Goal: Task Accomplishment & Management: Use online tool/utility

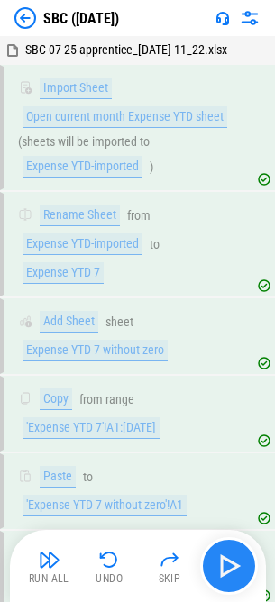
scroll to position [2587, 0]
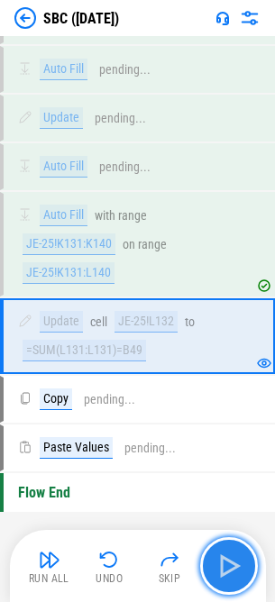
click at [248, 569] on button "button" at bounding box center [229, 566] width 58 height 58
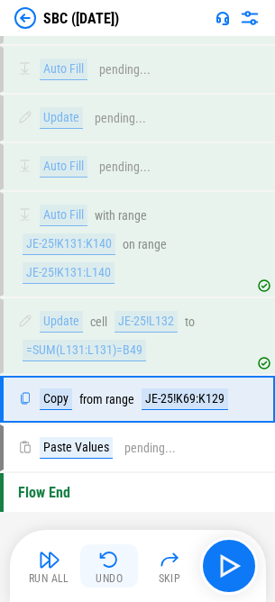
click at [122, 566] on button "Undo" at bounding box center [109, 565] width 58 height 43
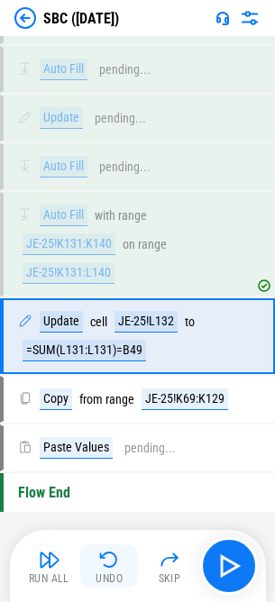
click at [122, 566] on button "Undo" at bounding box center [109, 565] width 58 height 43
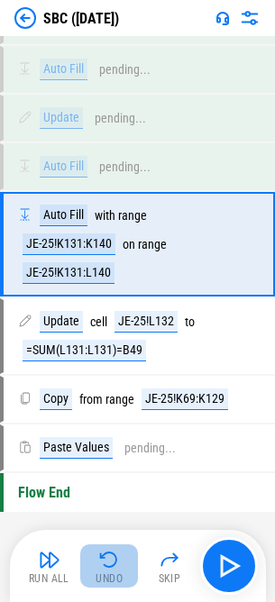
click at [122, 566] on button "Undo" at bounding box center [109, 565] width 58 height 43
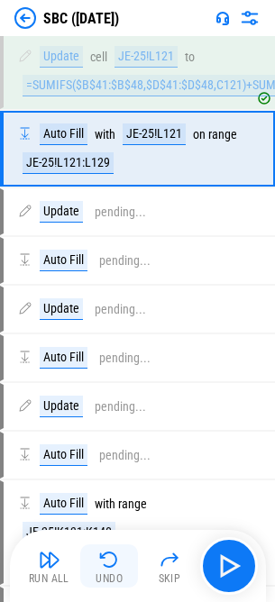
click at [122, 566] on button "Undo" at bounding box center [109, 565] width 58 height 43
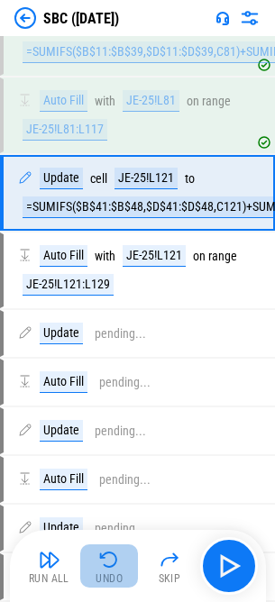
click at [122, 566] on button "Undo" at bounding box center [109, 565] width 58 height 43
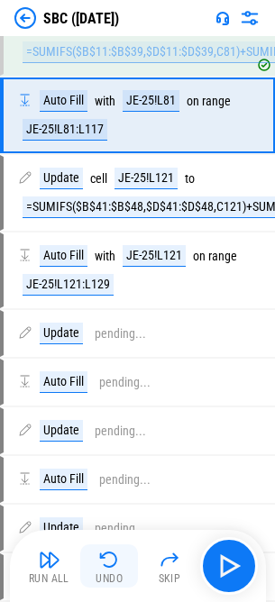
click at [122, 566] on button "Undo" at bounding box center [109, 565] width 58 height 43
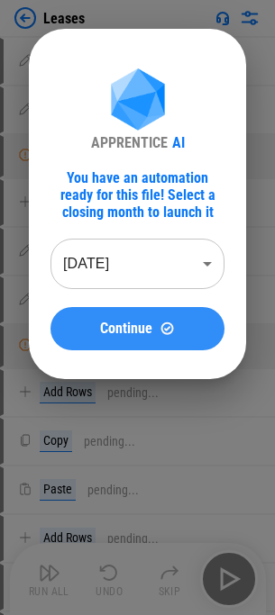
click at [104, 341] on button "Continue" at bounding box center [137, 328] width 174 height 43
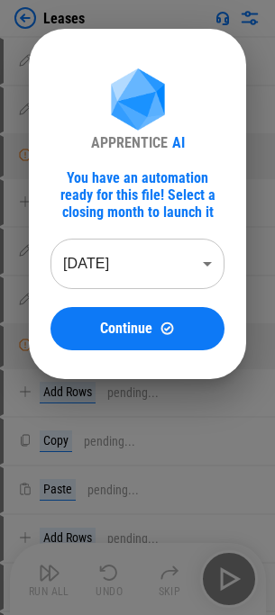
click at [123, 281] on body "Leases Update pending... Change Format pending... Manual Change Required pendin…" at bounding box center [137, 307] width 275 height 615
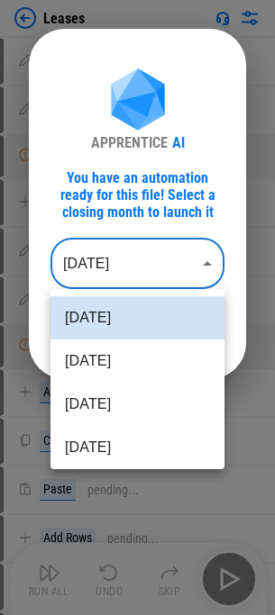
click at [110, 372] on li "Jul 2025" at bounding box center [137, 361] width 174 height 43
type input "********"
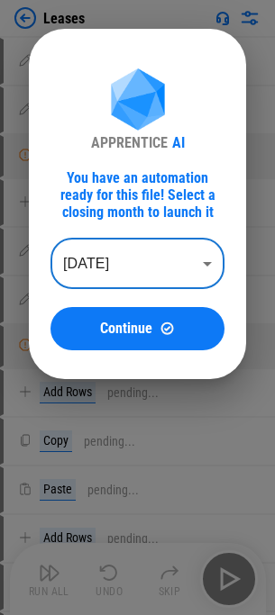
click at [109, 325] on span "Continue" at bounding box center [126, 329] width 52 height 14
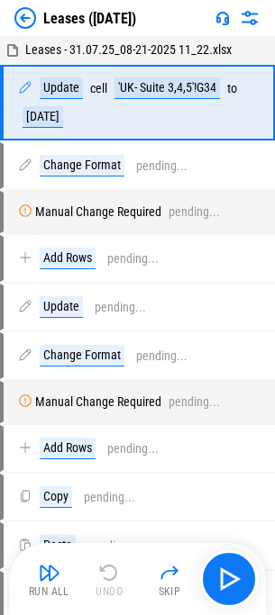
drag, startPoint x: 249, startPoint y: 526, endPoint x: 254, endPoint y: 491, distance: 35.5
click at [0, 614] on settings-manager at bounding box center [0, 615] width 0 height 0
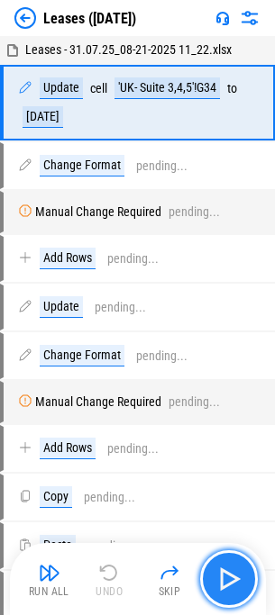
click at [237, 584] on img "button" at bounding box center [228, 579] width 29 height 29
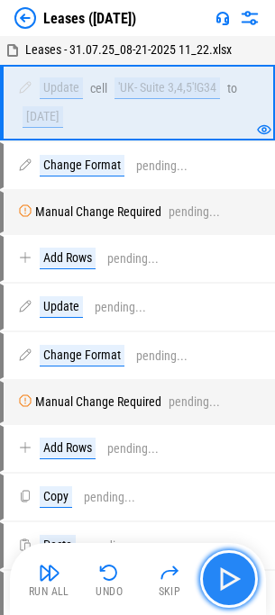
click at [237, 584] on img "button" at bounding box center [228, 579] width 29 height 29
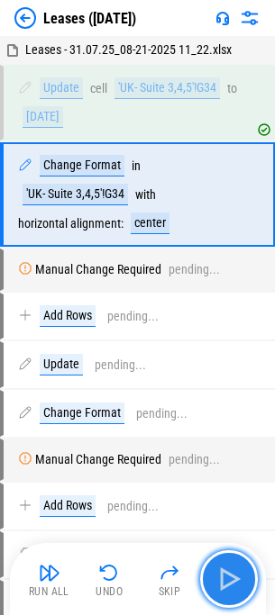
click at [237, 584] on img "button" at bounding box center [228, 579] width 29 height 29
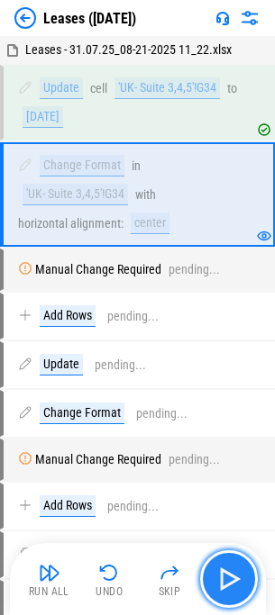
click at [237, 584] on img "button" at bounding box center [228, 579] width 29 height 29
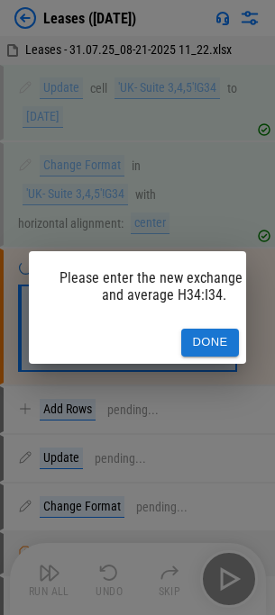
click at [237, 584] on div "Please enter the new exchange rate and average H34:I34. Done" at bounding box center [137, 307] width 275 height 615
click at [224, 322] on div "Done" at bounding box center [137, 343] width 217 height 42
click at [219, 329] on button "Done" at bounding box center [210, 343] width 58 height 28
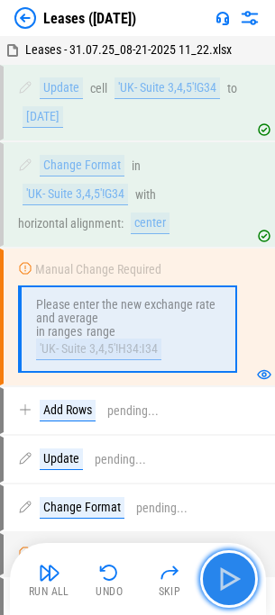
click at [225, 566] on img "button" at bounding box center [228, 579] width 29 height 29
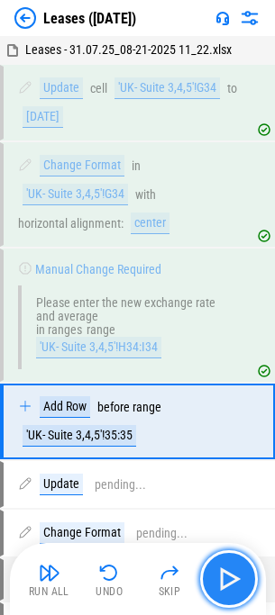
click at [225, 566] on img "button" at bounding box center [228, 579] width 29 height 29
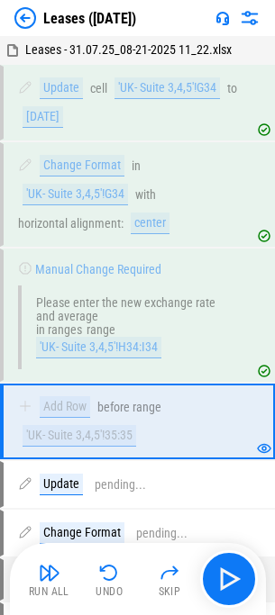
drag, startPoint x: 110, startPoint y: 545, endPoint x: 108, endPoint y: 555, distance: 10.1
click at [110, 545] on div "Run All Undo Skip" at bounding box center [138, 579] width 256 height 72
click at [111, 565] on img "button" at bounding box center [109, 573] width 22 height 22
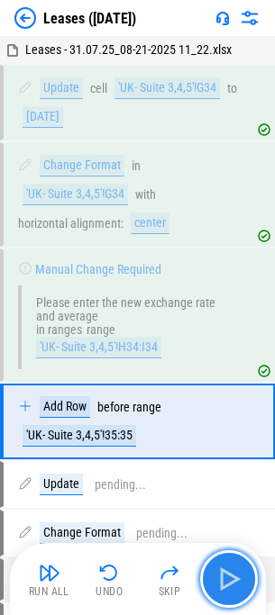
click at [229, 567] on img "button" at bounding box center [228, 579] width 29 height 29
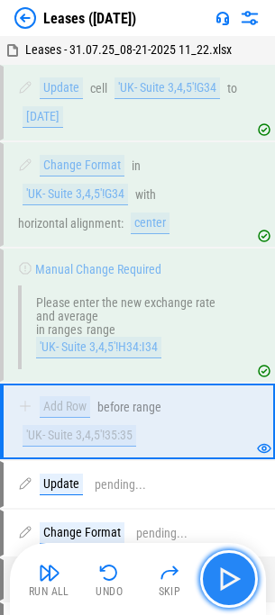
click at [229, 567] on img "button" at bounding box center [228, 579] width 29 height 29
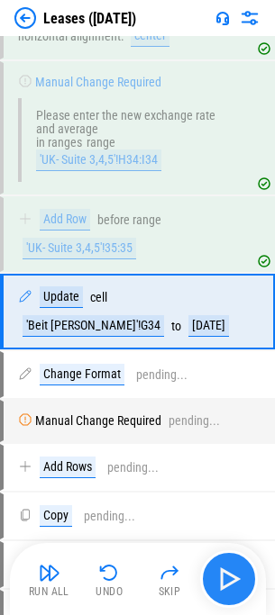
scroll to position [192, 0]
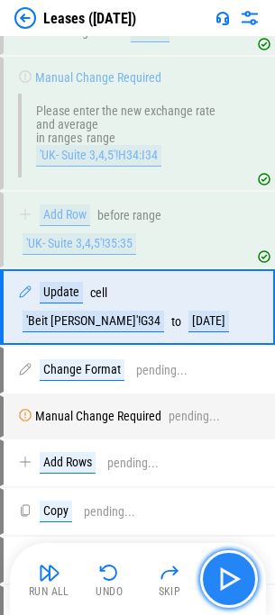
click at [229, 567] on img "button" at bounding box center [228, 579] width 29 height 29
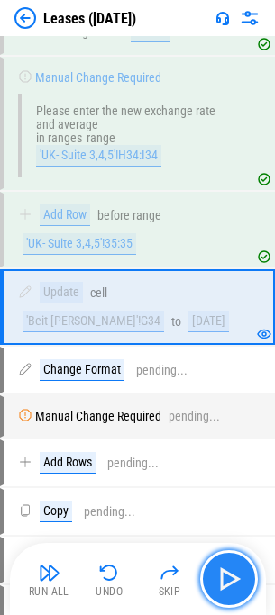
click at [229, 567] on img "button" at bounding box center [228, 579] width 29 height 29
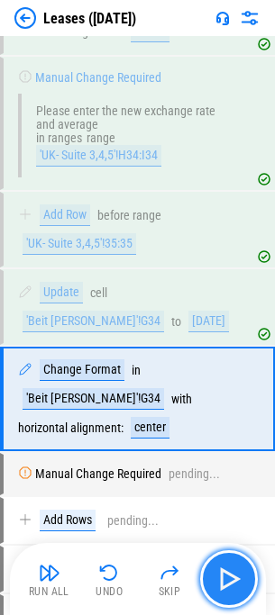
click at [229, 567] on img "button" at bounding box center [228, 579] width 29 height 29
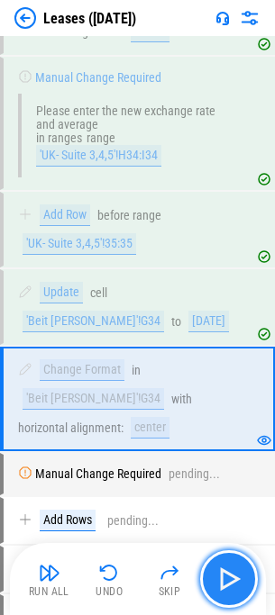
click at [228, 568] on img "button" at bounding box center [228, 579] width 29 height 29
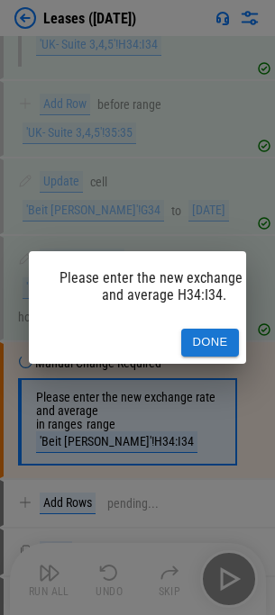
scroll to position [376, 0]
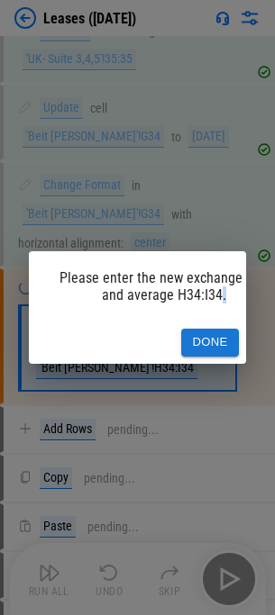
click at [228, 568] on div "Please enter the new exchange rate and average H34:I34. Done" at bounding box center [137, 307] width 275 height 615
click at [224, 332] on button "Done" at bounding box center [210, 343] width 58 height 28
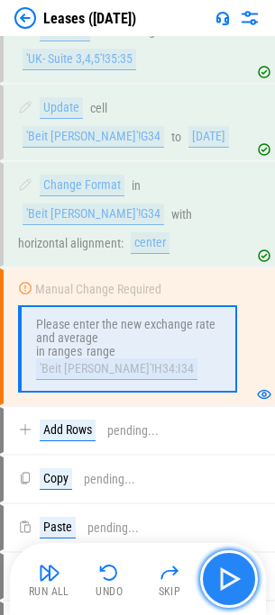
click at [225, 575] on img "button" at bounding box center [228, 579] width 29 height 29
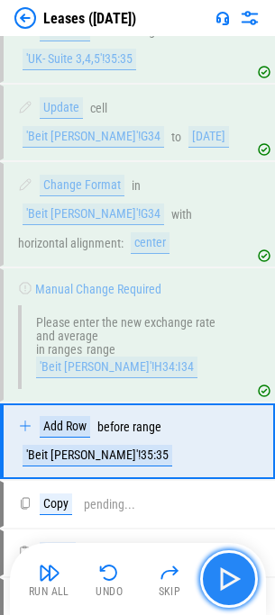
click at [225, 575] on img "button" at bounding box center [228, 579] width 29 height 29
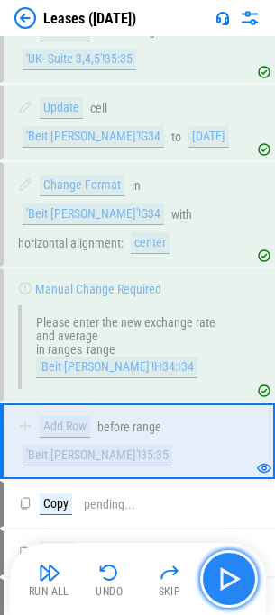
click at [225, 575] on img "button" at bounding box center [228, 579] width 29 height 29
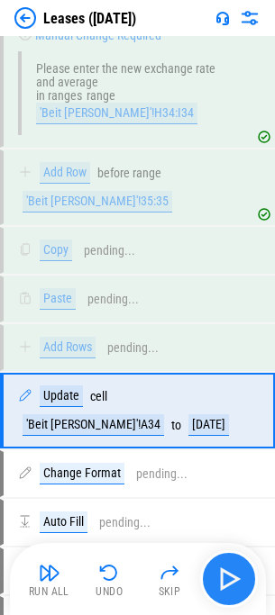
scroll to position [692, 0]
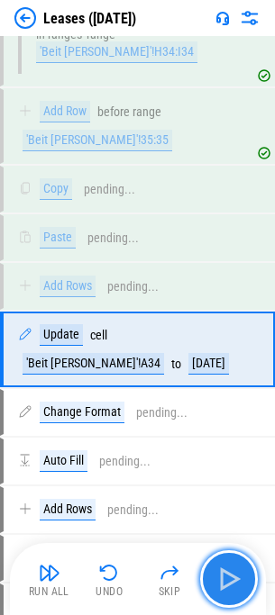
click at [225, 575] on img "button" at bounding box center [228, 579] width 29 height 29
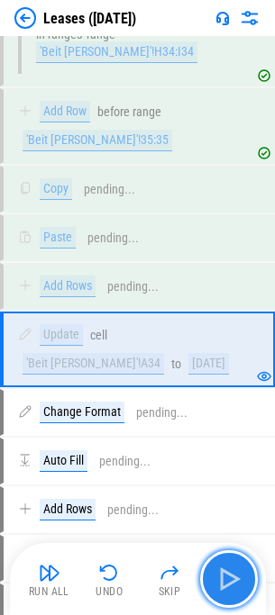
click at [225, 575] on img "button" at bounding box center [228, 579] width 29 height 29
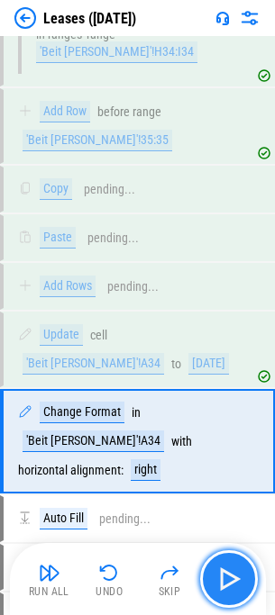
click at [225, 575] on img "button" at bounding box center [228, 579] width 29 height 29
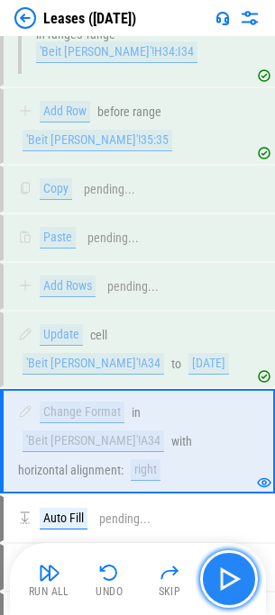
click at [225, 575] on img "button" at bounding box center [228, 579] width 29 height 29
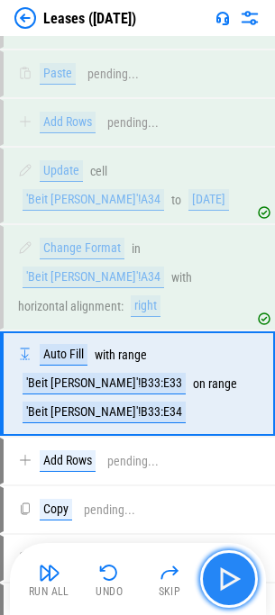
scroll to position [861, 0]
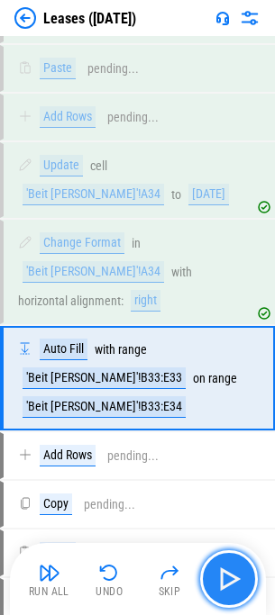
click at [225, 575] on img "button" at bounding box center [228, 579] width 29 height 29
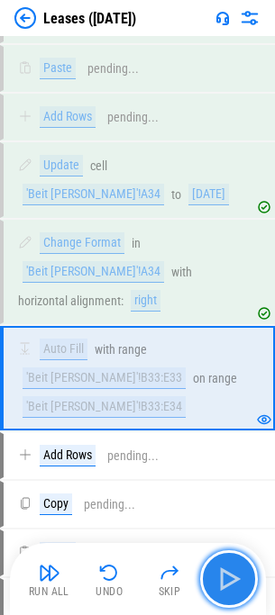
click at [225, 575] on img "button" at bounding box center [228, 579] width 29 height 29
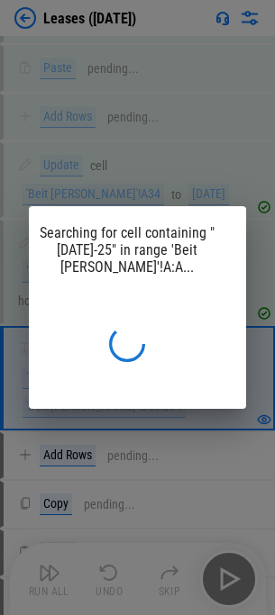
scroll to position [0, 53]
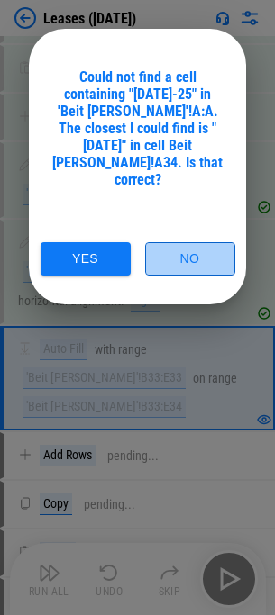
click at [197, 247] on button "No" at bounding box center [190, 258] width 90 height 33
click at [196, 242] on button "No" at bounding box center [190, 258] width 90 height 33
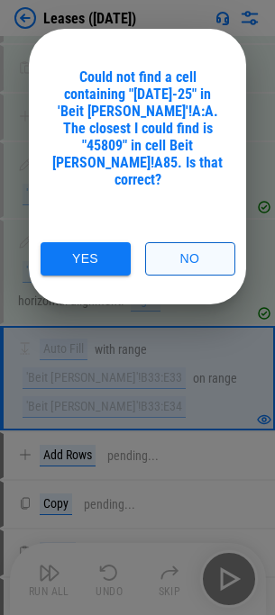
click at [209, 242] on button "No" at bounding box center [190, 258] width 90 height 33
click at [191, 242] on button "No" at bounding box center [190, 258] width 90 height 33
click at [159, 242] on button "No" at bounding box center [190, 258] width 90 height 33
click at [196, 249] on button "No" at bounding box center [190, 258] width 90 height 33
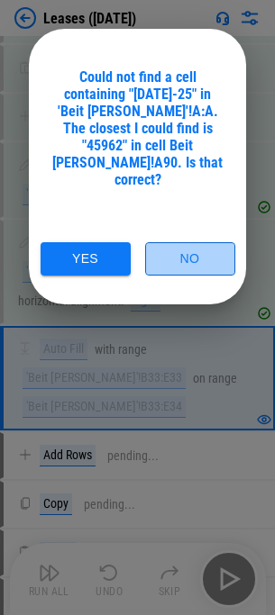
click at [183, 246] on button "No" at bounding box center [190, 258] width 90 height 33
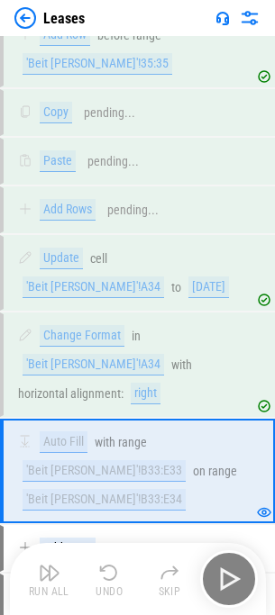
scroll to position [854, 0]
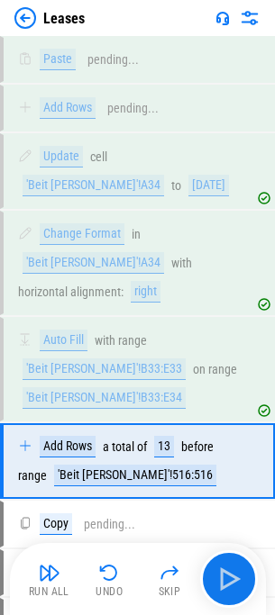
scroll to position [946, 0]
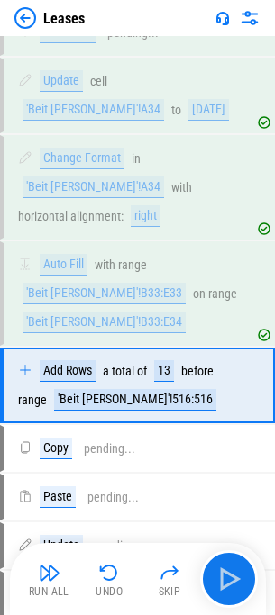
click at [20, 31] on div "Leases" at bounding box center [137, 18] width 275 height 36
click at [32, 30] on div "Leases" at bounding box center [137, 18] width 275 height 36
click at [31, 21] on img at bounding box center [25, 18] width 22 height 22
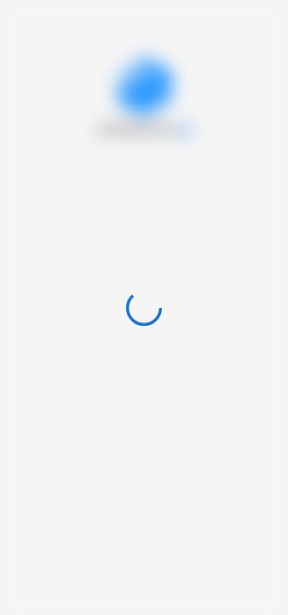
click at [68, 70] on div at bounding box center [144, 307] width 288 height 615
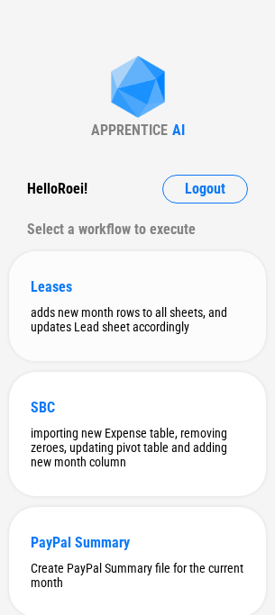
click at [132, 266] on div "Leases adds new month rows to all sheets, and updates Lead sheet accordingly" at bounding box center [137, 306] width 257 height 110
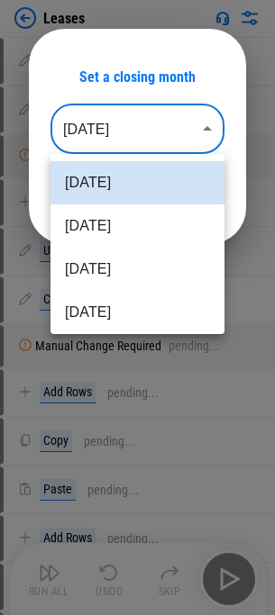
click at [142, 143] on body "Leases Update pending... Change Format pending... Manual Change Required pendin…" at bounding box center [137, 307] width 275 height 615
click at [157, 234] on li "Jul 2025" at bounding box center [137, 225] width 174 height 43
type input "********"
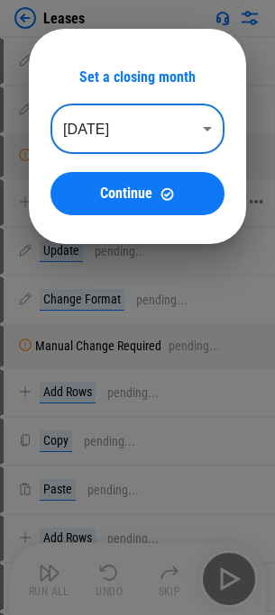
click at [146, 195] on span "Continue" at bounding box center [126, 193] width 52 height 14
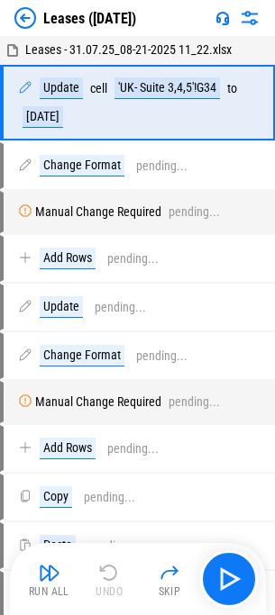
drag, startPoint x: 228, startPoint y: 566, endPoint x: 294, endPoint y: 503, distance: 92.4
click at [275, 503] on html "Leases (Jul 25) Leases - 31.07.25_08-21-2025 11_22.xlsx Update cell 'UK- Suite …" at bounding box center [137, 307] width 275 height 615
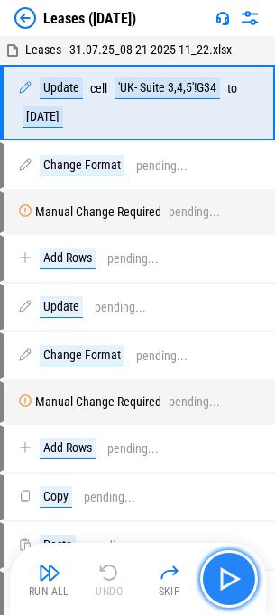
click at [229, 584] on img "button" at bounding box center [228, 579] width 29 height 29
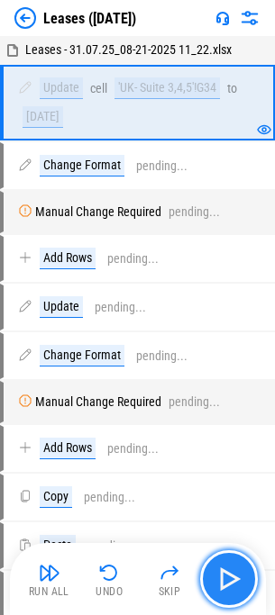
click at [229, 584] on img "button" at bounding box center [228, 579] width 29 height 29
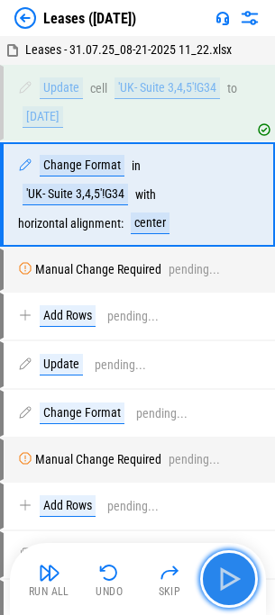
click at [229, 584] on img "button" at bounding box center [228, 579] width 29 height 29
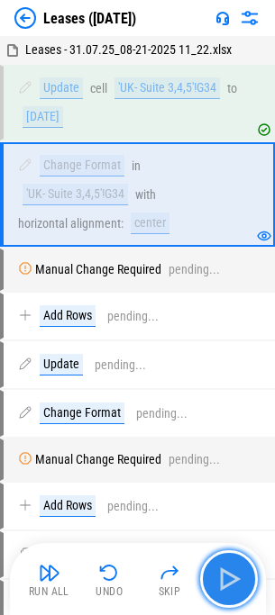
click at [229, 584] on img "button" at bounding box center [228, 579] width 29 height 29
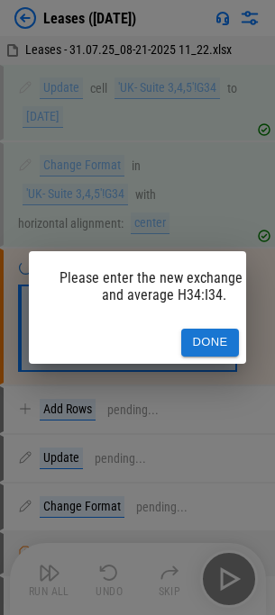
click at [218, 329] on button "Done" at bounding box center [210, 343] width 58 height 28
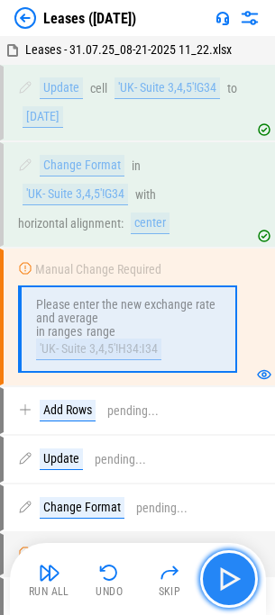
click at [237, 579] on img "button" at bounding box center [228, 579] width 29 height 29
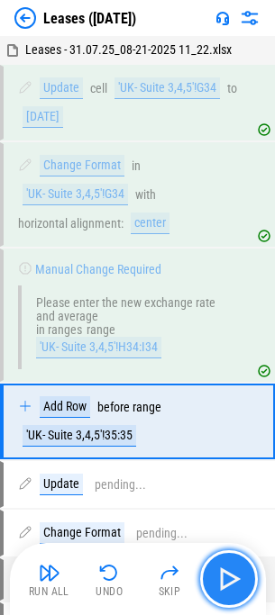
click at [237, 579] on img "button" at bounding box center [228, 579] width 29 height 29
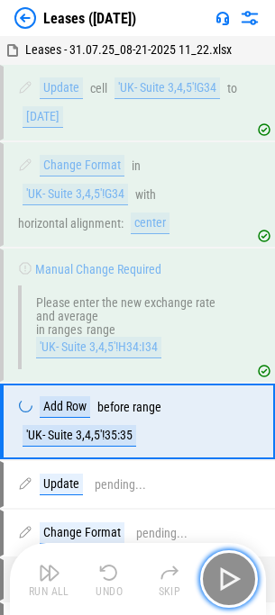
click at [237, 578] on img "button" at bounding box center [228, 579] width 29 height 29
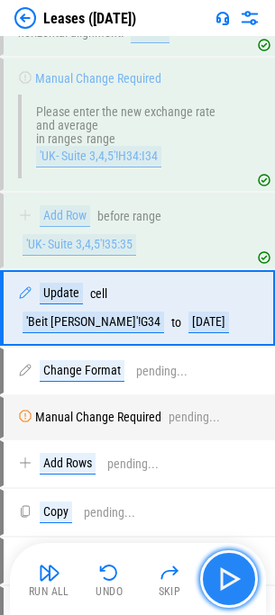
scroll to position [192, 0]
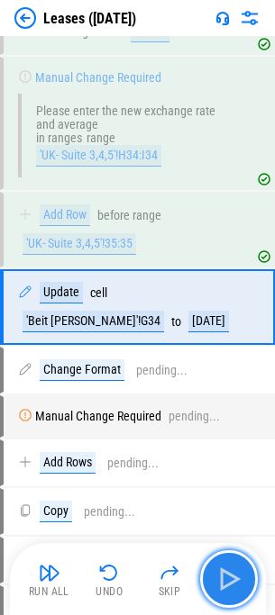
click at [237, 578] on img "button" at bounding box center [228, 579] width 29 height 29
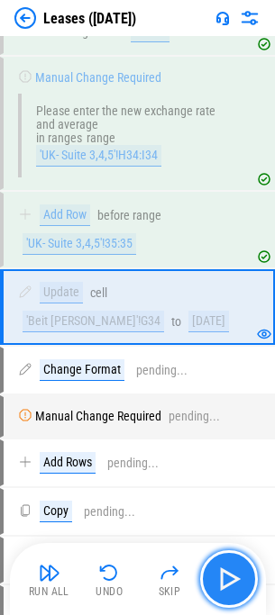
click at [237, 578] on img "button" at bounding box center [228, 579] width 29 height 29
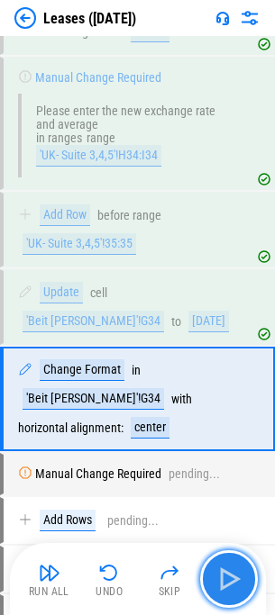
click at [237, 578] on img "button" at bounding box center [228, 579] width 29 height 29
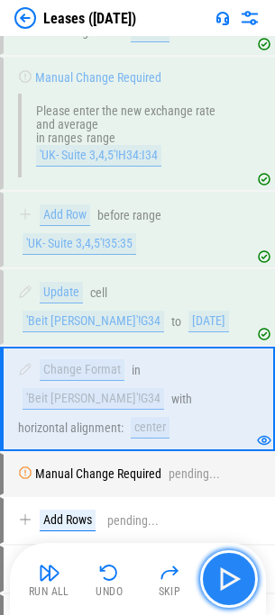
click at [237, 578] on img "button" at bounding box center [228, 579] width 29 height 29
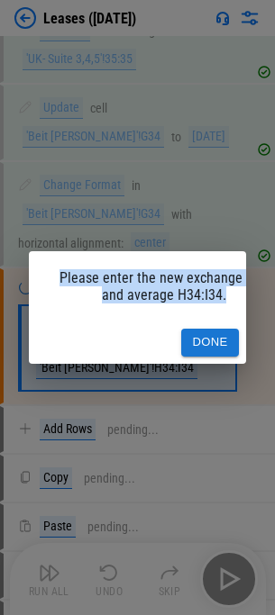
click at [237, 578] on div "Please enter the new exchange rate and average H34:I34. Done" at bounding box center [137, 307] width 275 height 615
click at [197, 329] on button "Done" at bounding box center [210, 343] width 58 height 28
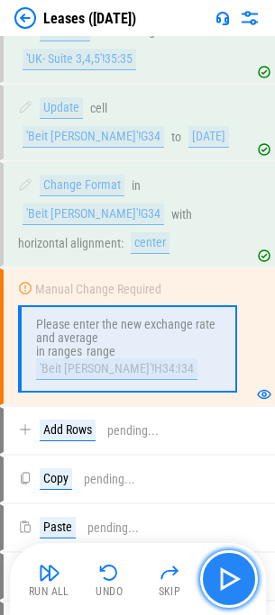
click at [231, 570] on img "button" at bounding box center [228, 579] width 29 height 29
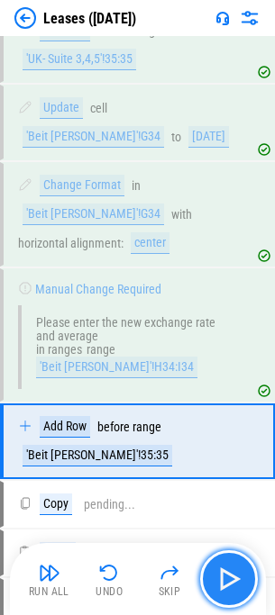
click at [229, 572] on img "button" at bounding box center [228, 579] width 29 height 29
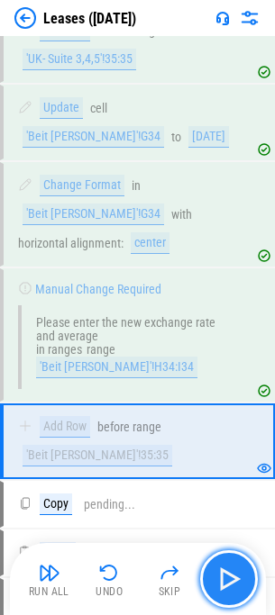
click at [229, 572] on img "button" at bounding box center [228, 579] width 29 height 29
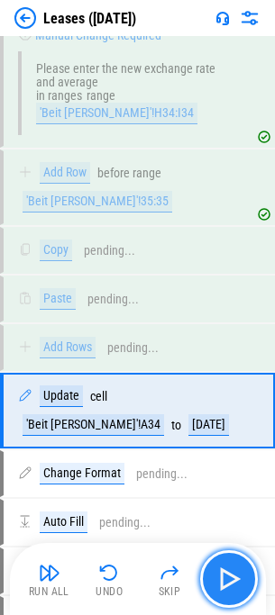
click at [229, 572] on img "button" at bounding box center [228, 579] width 29 height 29
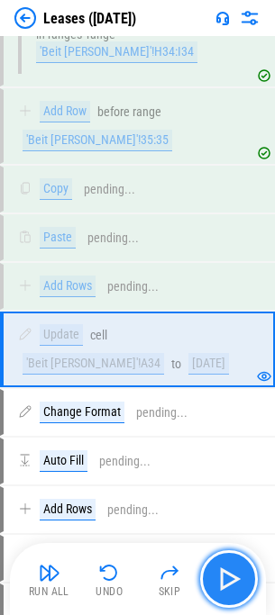
click at [229, 572] on img "button" at bounding box center [228, 579] width 29 height 29
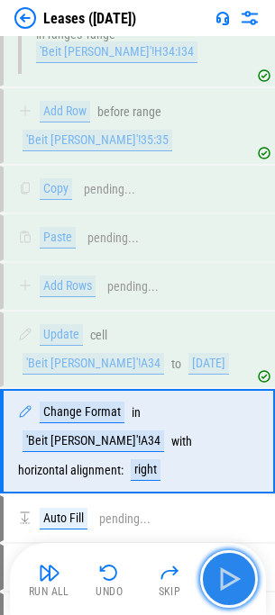
click at [229, 572] on img "button" at bounding box center [228, 579] width 29 height 29
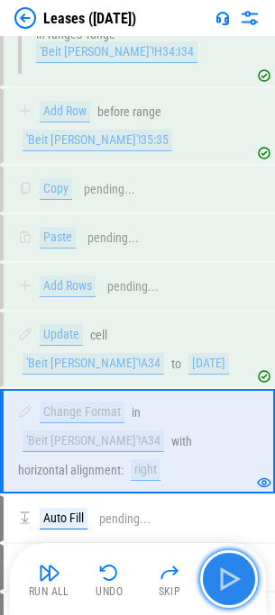
click at [229, 572] on img "button" at bounding box center [228, 579] width 29 height 29
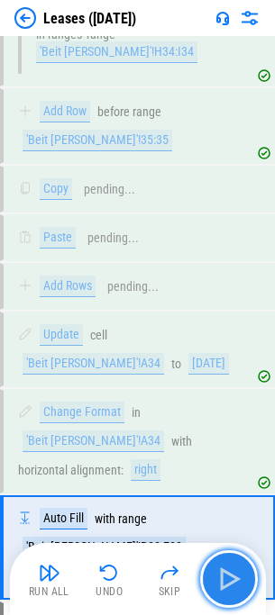
click at [229, 572] on img "button" at bounding box center [228, 579] width 29 height 29
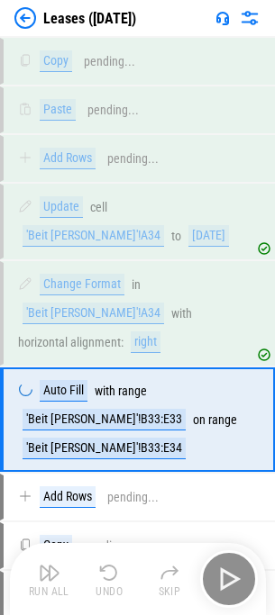
click at [229, 572] on div "Run All Undo Skip" at bounding box center [140, 579] width 238 height 58
click at [229, 572] on img "button" at bounding box center [228, 579] width 29 height 29
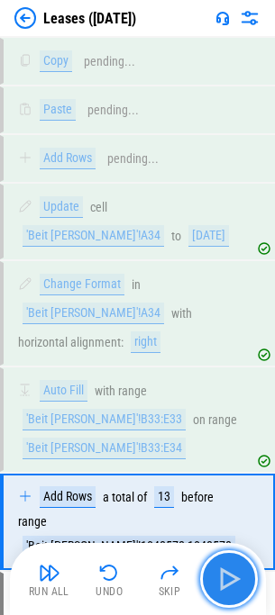
click at [229, 572] on img "button" at bounding box center [228, 579] width 29 height 29
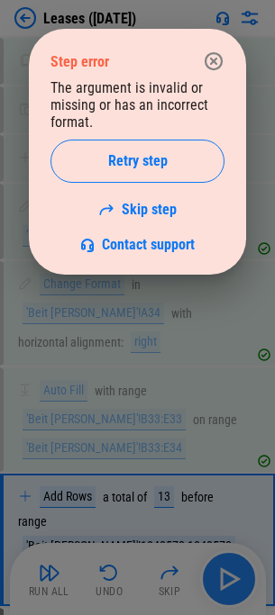
click at [229, 572] on div at bounding box center [137, 307] width 275 height 615
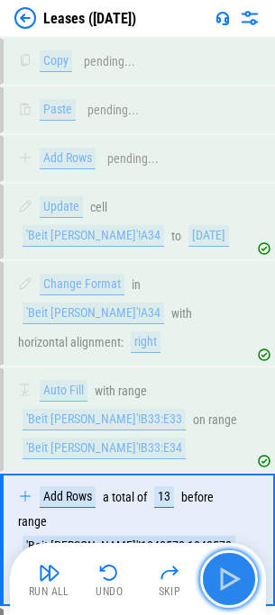
click at [229, 572] on img "button" at bounding box center [228, 579] width 29 height 29
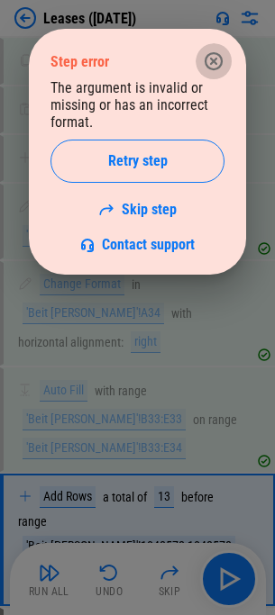
click at [221, 68] on icon "button" at bounding box center [214, 61] width 22 height 22
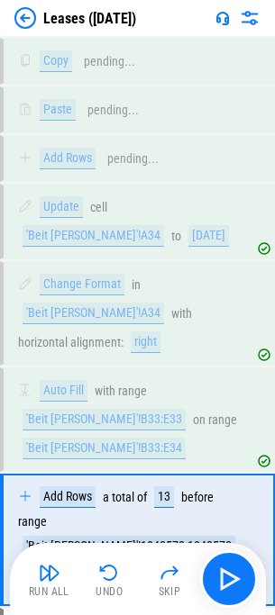
click at [98, 588] on div "Undo" at bounding box center [108, 591] width 27 height 11
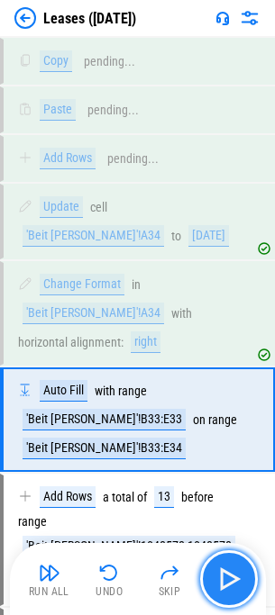
click at [219, 571] on img "button" at bounding box center [228, 579] width 29 height 29
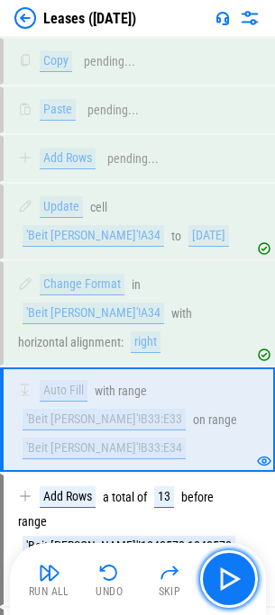
click at [221, 570] on img "button" at bounding box center [228, 579] width 29 height 29
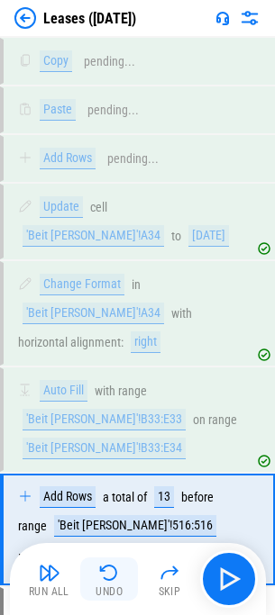
click at [122, 571] on button "Undo" at bounding box center [109, 578] width 58 height 43
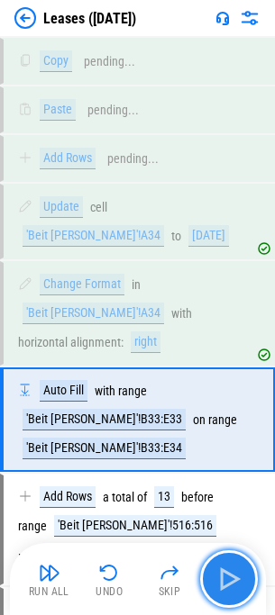
click at [216, 585] on img "button" at bounding box center [228, 579] width 29 height 29
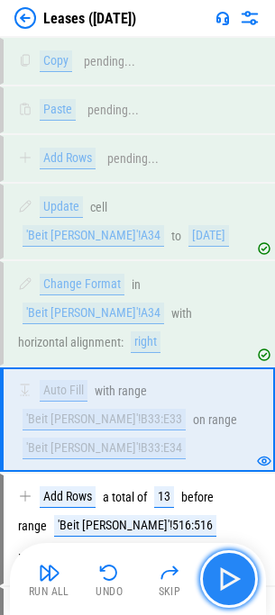
click at [216, 580] on img "button" at bounding box center [228, 579] width 29 height 29
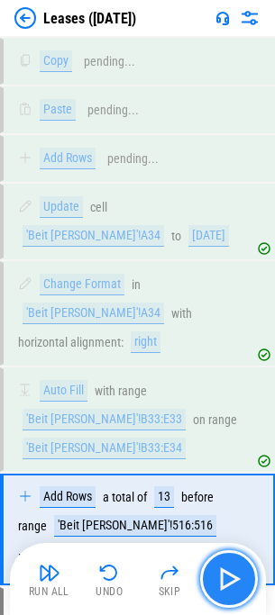
click at [216, 580] on img "button" at bounding box center [228, 579] width 29 height 29
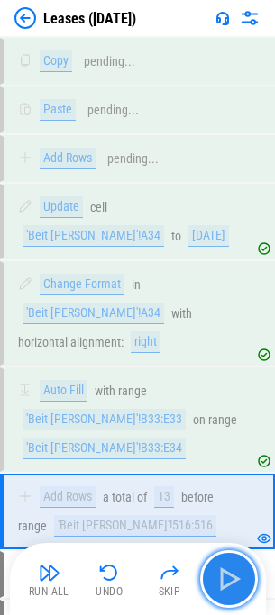
click at [204, 565] on button "button" at bounding box center [229, 579] width 58 height 58
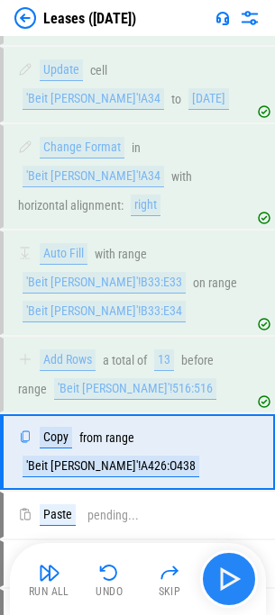
scroll to position [1030, 0]
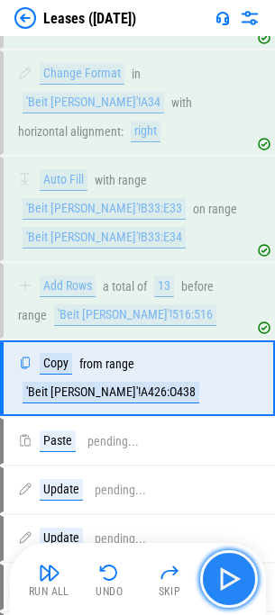
click at [208, 566] on button "button" at bounding box center [229, 579] width 58 height 58
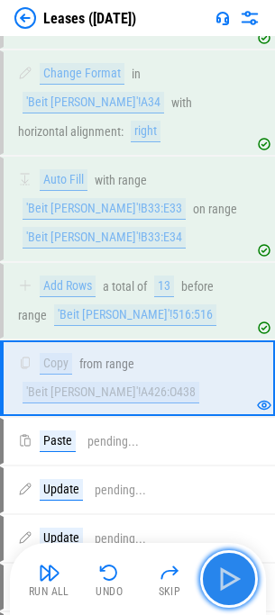
click at [208, 566] on button "button" at bounding box center [229, 579] width 58 height 58
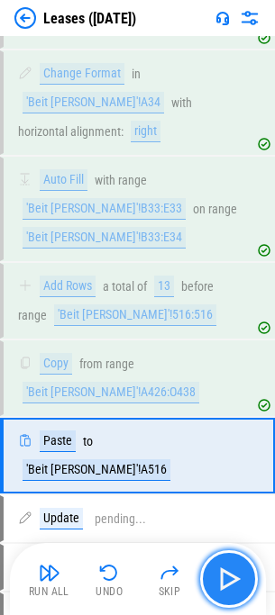
click at [208, 566] on button "button" at bounding box center [229, 579] width 58 height 58
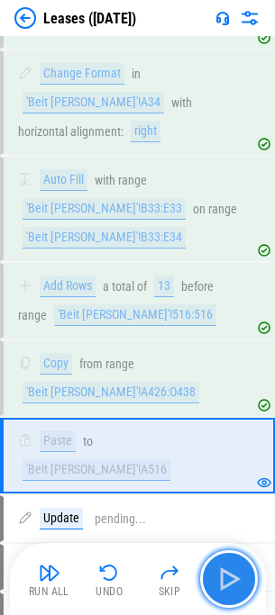
click at [208, 566] on button "button" at bounding box center [229, 579] width 58 height 58
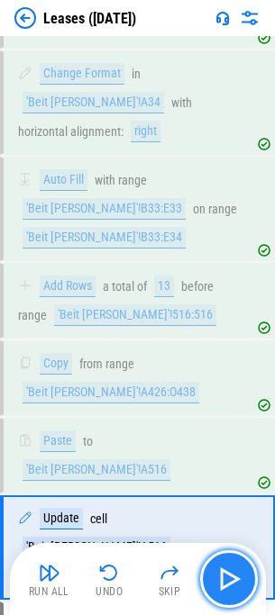
click at [220, 568] on img "button" at bounding box center [228, 579] width 29 height 29
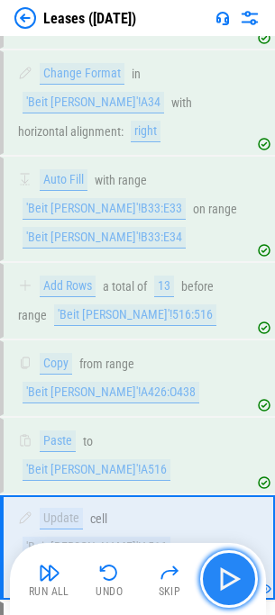
click at [220, 569] on img "button" at bounding box center [228, 579] width 29 height 29
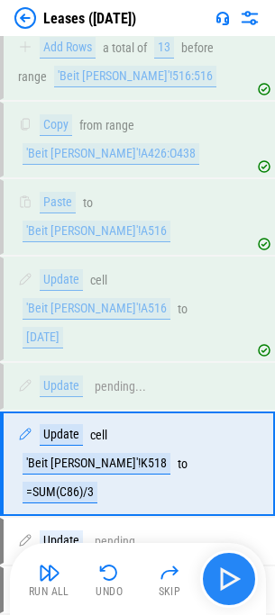
scroll to position [1282, 0]
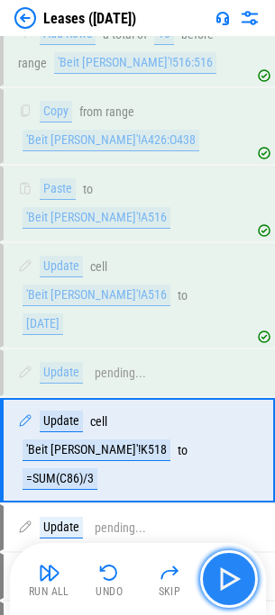
click at [220, 569] on img "button" at bounding box center [228, 579] width 29 height 29
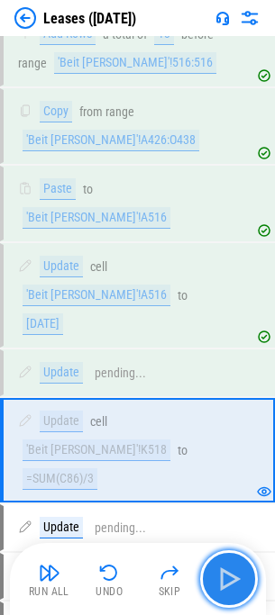
click at [220, 569] on img "button" at bounding box center [228, 579] width 29 height 29
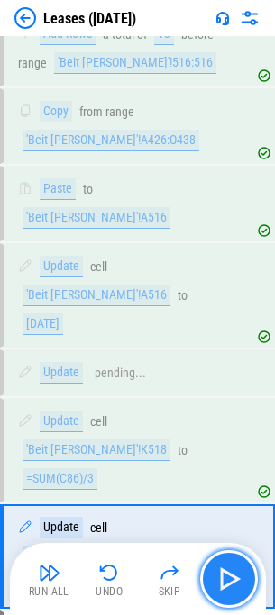
click at [220, 569] on img "button" at bounding box center [228, 579] width 29 height 29
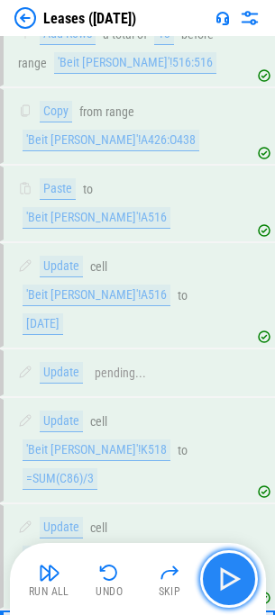
click at [220, 569] on img "button" at bounding box center [228, 579] width 29 height 29
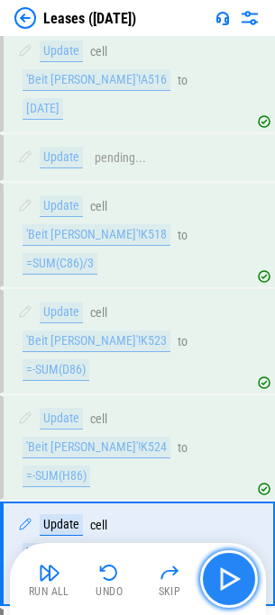
click at [220, 569] on img "button" at bounding box center [228, 579] width 29 height 29
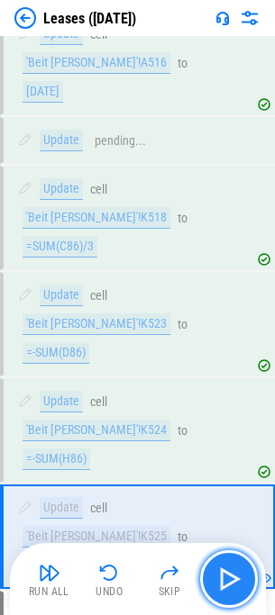
click at [220, 569] on img "button" at bounding box center [228, 579] width 29 height 29
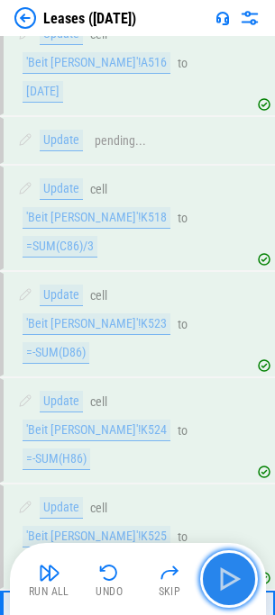
click at [220, 569] on img "button" at bounding box center [228, 579] width 29 height 29
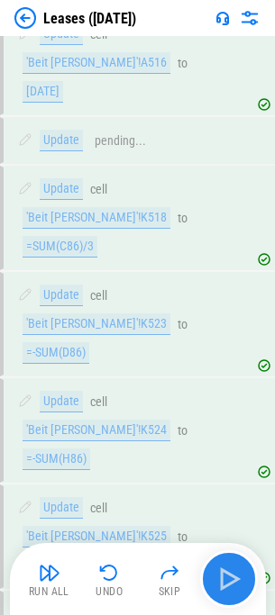
click at [220, 569] on div "Run All Undo Skip" at bounding box center [140, 579] width 238 height 58
click at [220, 569] on img "button" at bounding box center [228, 579] width 29 height 29
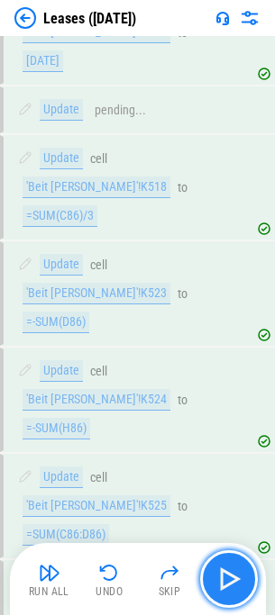
click at [220, 569] on img "button" at bounding box center [228, 579] width 29 height 29
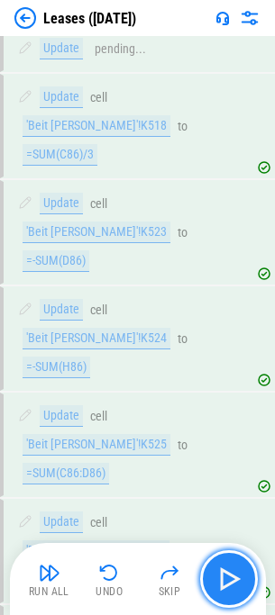
click at [220, 569] on img "button" at bounding box center [228, 579] width 29 height 29
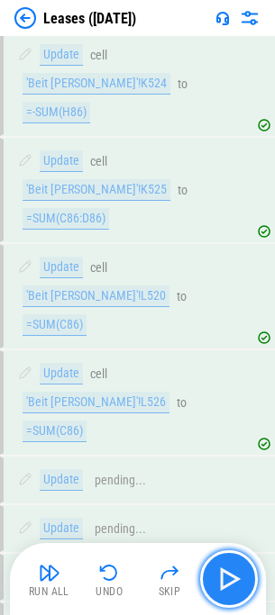
click at [220, 569] on img "button" at bounding box center [228, 579] width 29 height 29
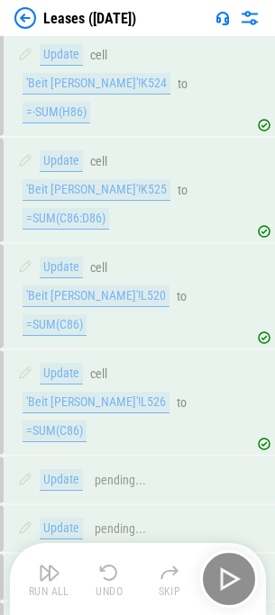
scroll to position [2055, 0]
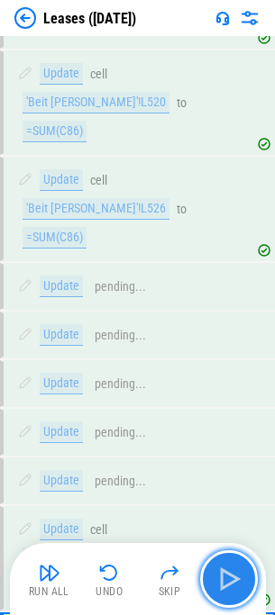
click at [220, 569] on img "button" at bounding box center [228, 579] width 29 height 29
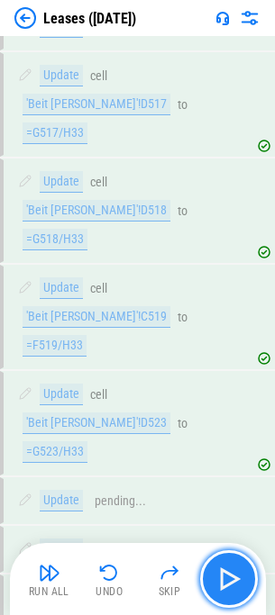
scroll to position [2543, 0]
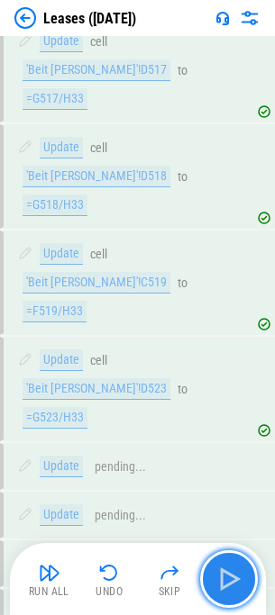
click at [220, 569] on img "button" at bounding box center [228, 579] width 29 height 29
click at [220, 569] on div "Run All Undo Skip" at bounding box center [140, 579] width 238 height 58
click at [220, 569] on img "button" at bounding box center [228, 579] width 29 height 29
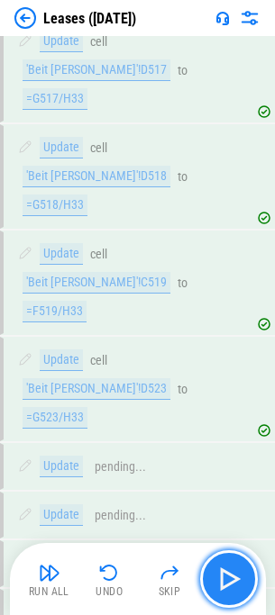
click at [220, 569] on img "button" at bounding box center [228, 579] width 29 height 29
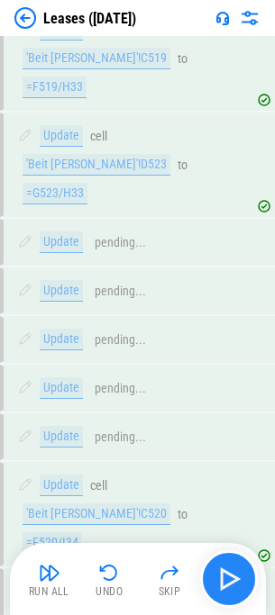
scroll to position [2776, 0]
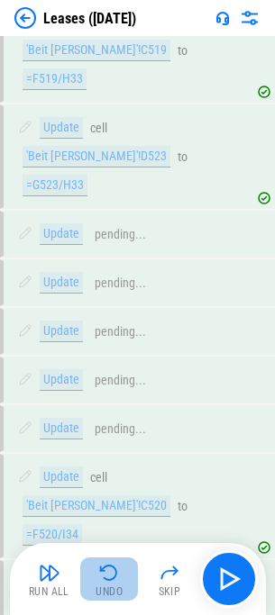
click at [106, 570] on img "button" at bounding box center [109, 573] width 22 height 22
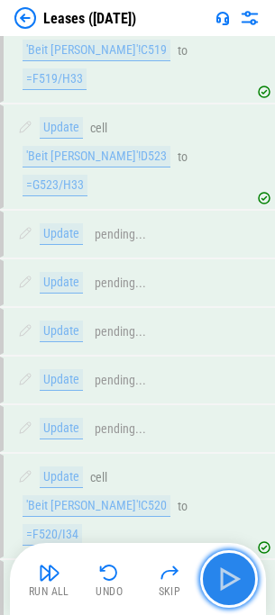
click at [221, 569] on img "button" at bounding box center [228, 579] width 29 height 29
click at [224, 566] on img "button" at bounding box center [228, 579] width 29 height 29
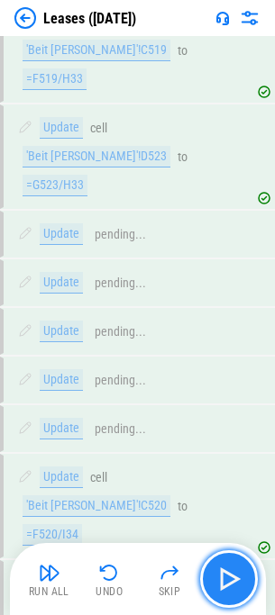
click at [224, 566] on img "button" at bounding box center [228, 579] width 29 height 29
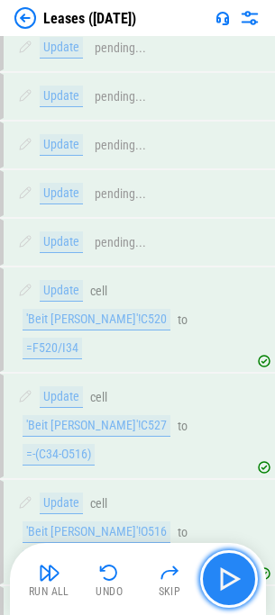
scroll to position [2979, 0]
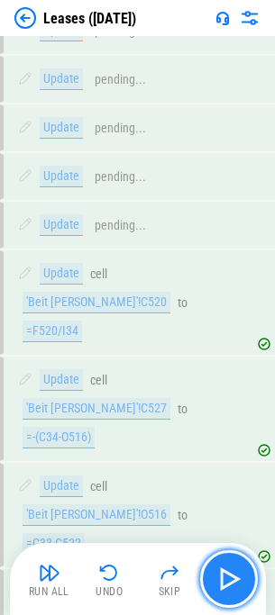
click at [224, 566] on img "button" at bounding box center [228, 579] width 29 height 29
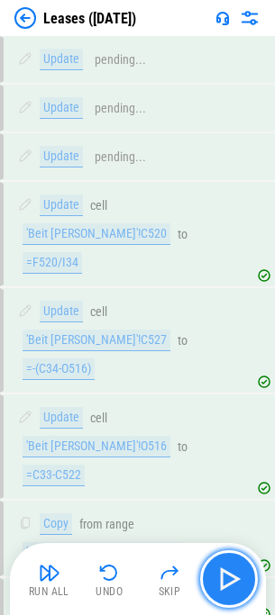
click at [224, 566] on img "button" at bounding box center [228, 579] width 29 height 29
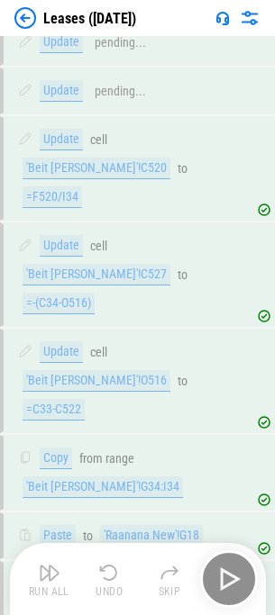
scroll to position [3175, 0]
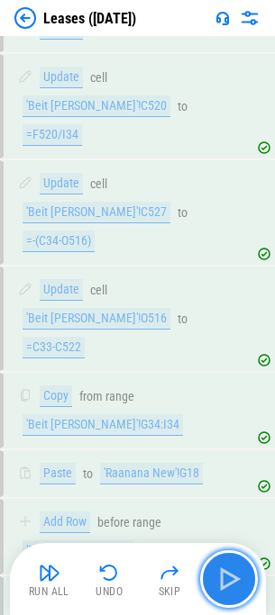
click at [224, 566] on img "button" at bounding box center [228, 579] width 29 height 29
click at [224, 570] on img "button" at bounding box center [228, 579] width 29 height 29
click at [222, 573] on img "button" at bounding box center [228, 579] width 29 height 29
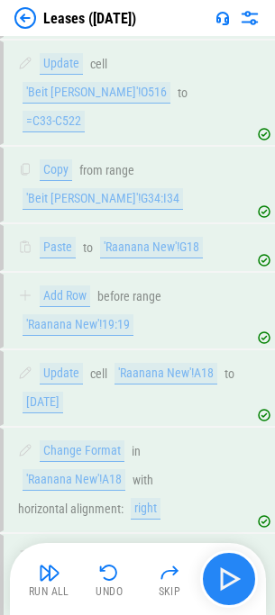
scroll to position [3410, 0]
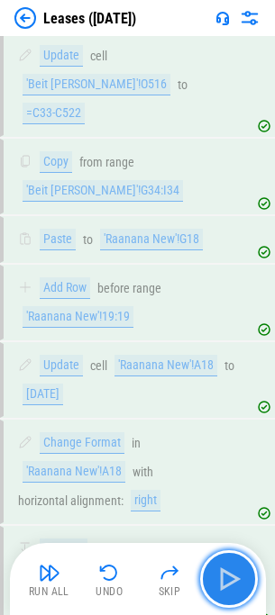
click at [222, 573] on img "button" at bounding box center [228, 579] width 29 height 29
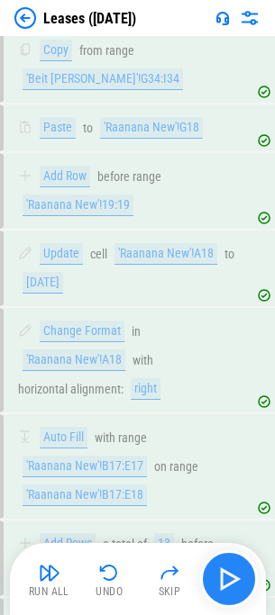
scroll to position [3599, 0]
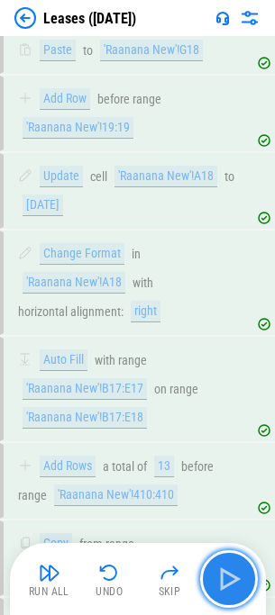
click at [222, 573] on img "button" at bounding box center [228, 579] width 29 height 29
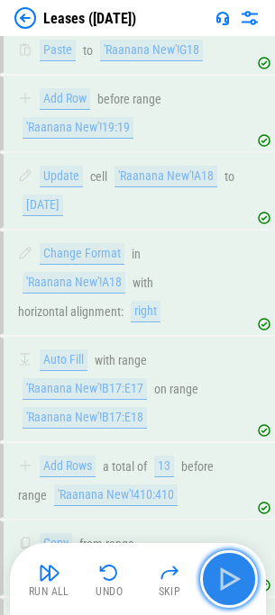
click at [222, 573] on img "button" at bounding box center [228, 579] width 29 height 29
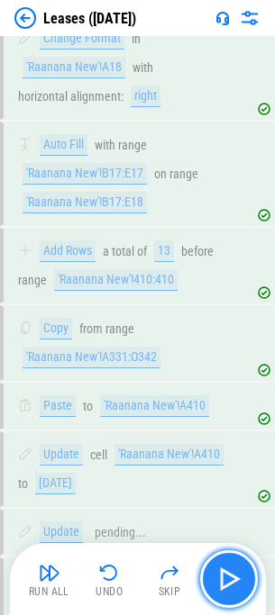
scroll to position [3831, 0]
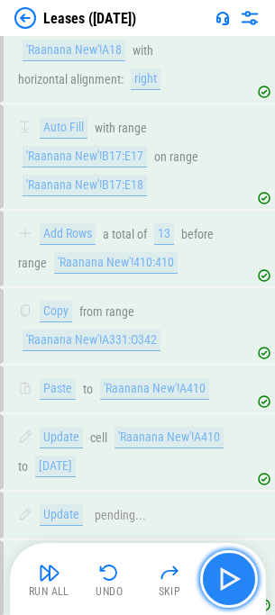
click at [222, 573] on img "button" at bounding box center [228, 579] width 29 height 29
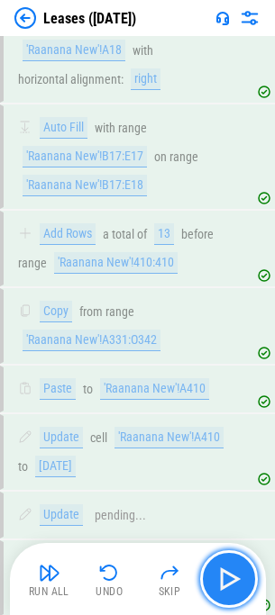
click at [222, 573] on img "button" at bounding box center [228, 579] width 29 height 29
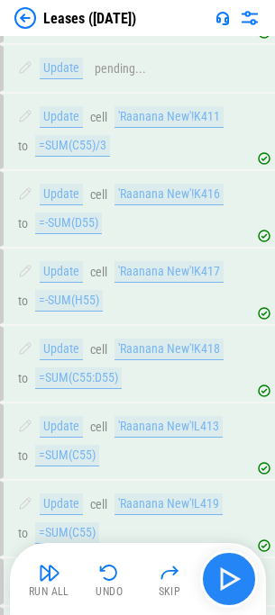
scroll to position [4307, 0]
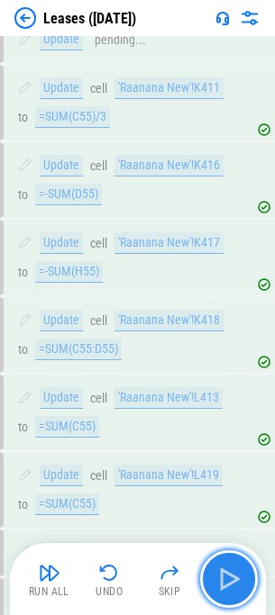
click at [222, 573] on img "button" at bounding box center [228, 579] width 29 height 29
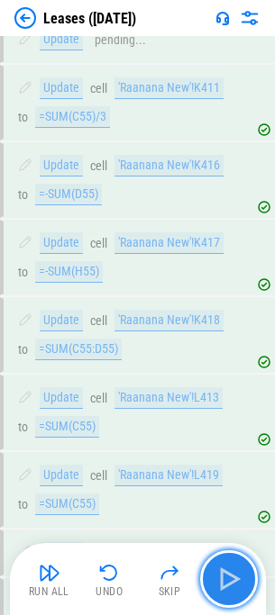
click at [222, 573] on img "button" at bounding box center [228, 579] width 29 height 29
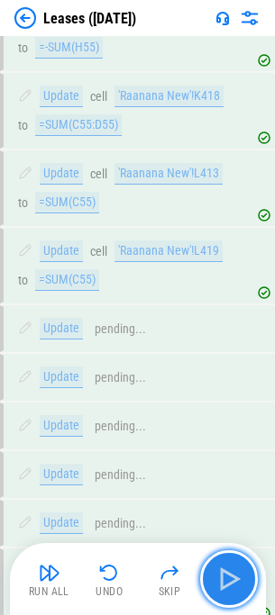
scroll to position [4539, 0]
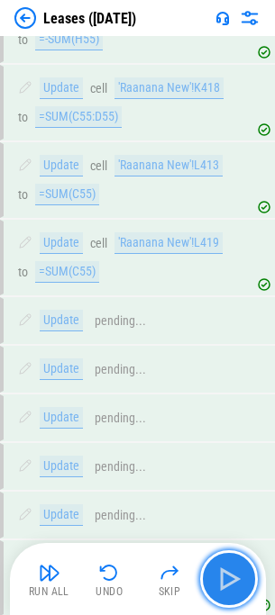
click at [222, 573] on img "button" at bounding box center [228, 579] width 29 height 29
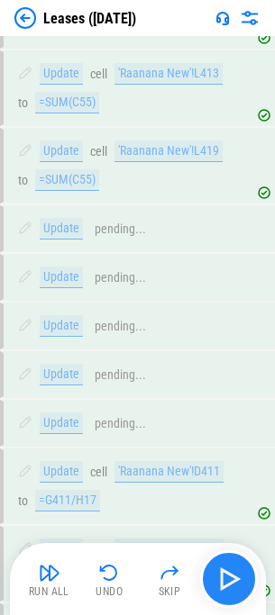
scroll to position [4860, 0]
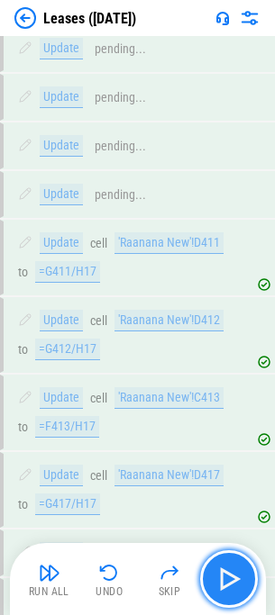
click at [222, 573] on img "button" at bounding box center [228, 579] width 29 height 29
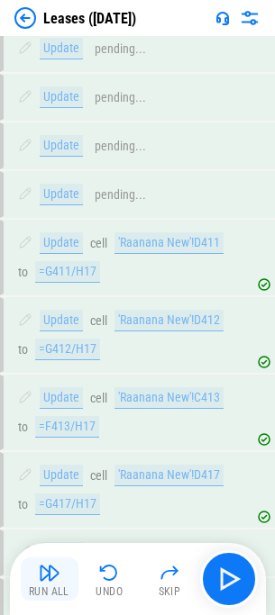
click at [47, 578] on img "button" at bounding box center [50, 573] width 22 height 22
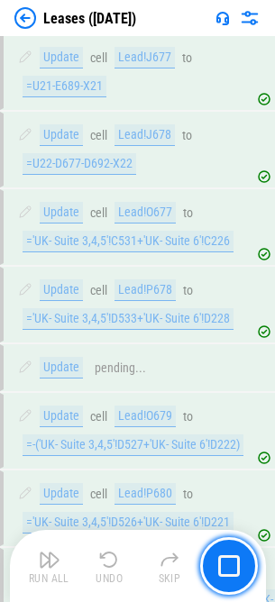
scroll to position [22513, 0]
